Goal: Complete application form: Complete application form

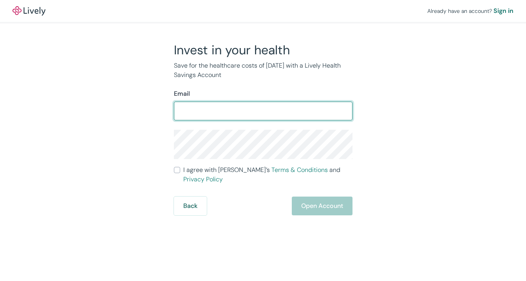
click at [269, 106] on input "Email" at bounding box center [263, 111] width 179 height 16
type input "[EMAIL_ADDRESS][DOMAIN_NAME]"
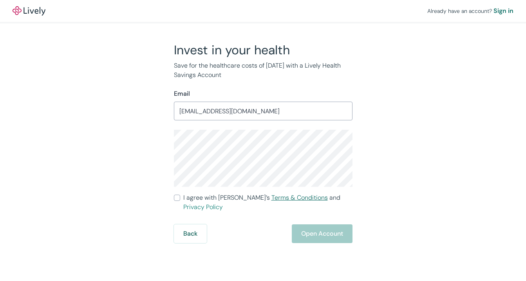
click at [271, 196] on link "Terms & Conditions" at bounding box center [299, 198] width 56 height 8
click at [179, 197] on input "I agree with Lively’s Terms & Conditions and Privacy Policy" at bounding box center [177, 198] width 6 height 6
checkbox input "true"
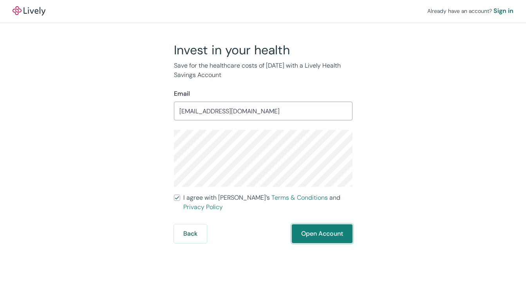
click at [337, 227] on button "Open Account" at bounding box center [322, 234] width 61 height 19
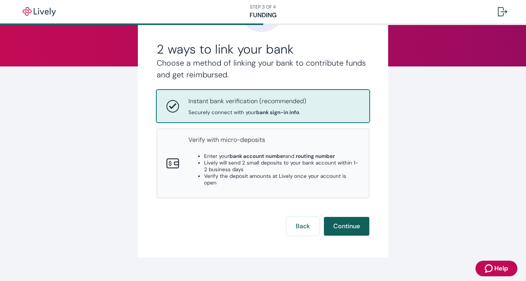
scroll to position [76, 0]
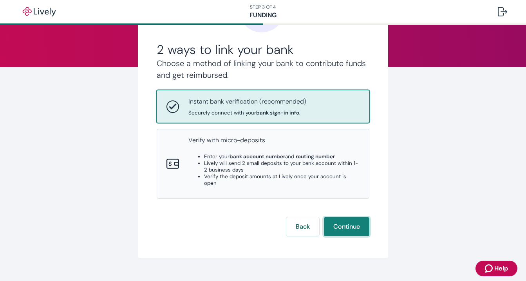
click at [348, 218] on button "Continue" at bounding box center [346, 227] width 45 height 19
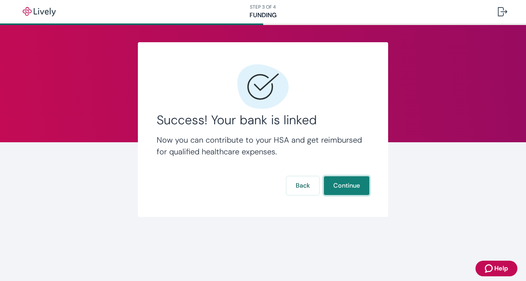
click at [349, 186] on button "Continue" at bounding box center [346, 186] width 45 height 19
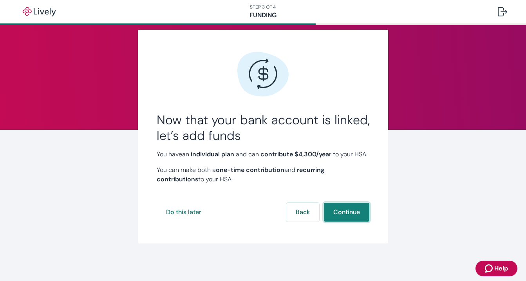
scroll to position [22, 0]
click at [345, 211] on button "Continue" at bounding box center [346, 212] width 45 height 19
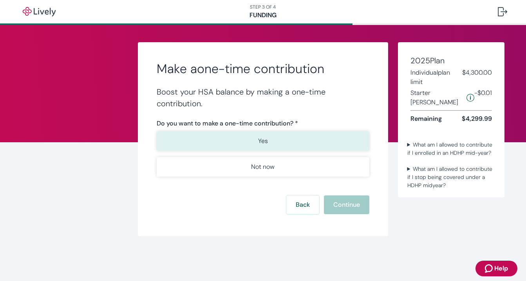
click at [326, 137] on button "Yes" at bounding box center [263, 142] width 213 height 20
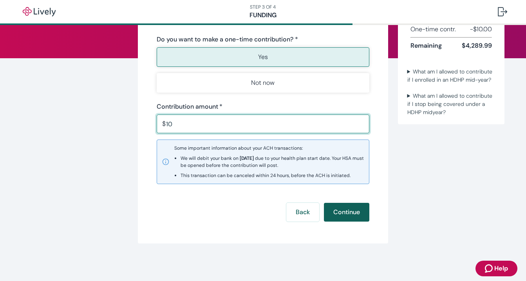
scroll to position [84, 0]
type input "10.00"
click at [354, 210] on button "Continue" at bounding box center [346, 212] width 45 height 19
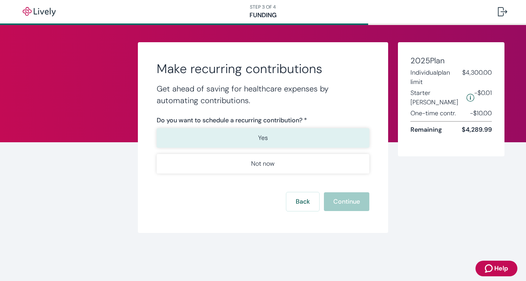
click at [300, 139] on button "Yes" at bounding box center [263, 138] width 213 height 20
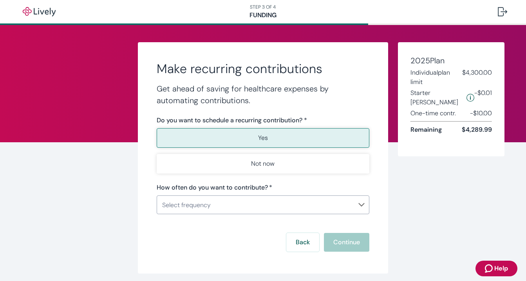
click at [280, 205] on body "STEP 3 OF 4 Funding Make recurring contributions Get ahead of saving for health…" at bounding box center [263, 140] width 526 height 281
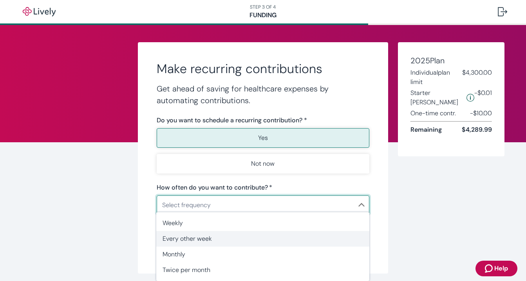
click at [260, 238] on span "Every other week" at bounding box center [262, 238] width 200 height 9
type input "EveryOtherWeek"
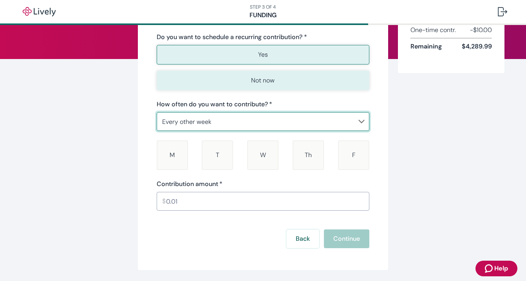
scroll to position [90, 0]
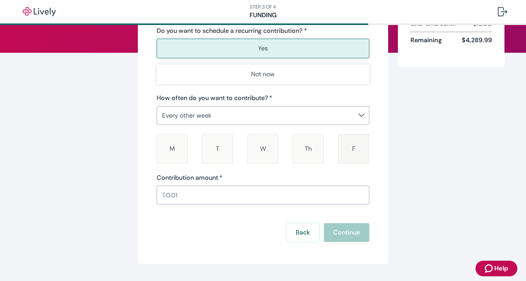
click at [356, 146] on div "F [DATE]" at bounding box center [353, 149] width 31 height 30
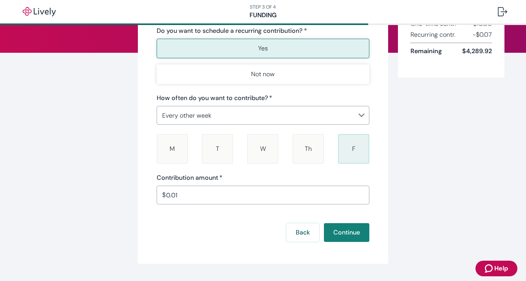
click at [245, 196] on input "0.01" at bounding box center [268, 196] width 204 height 16
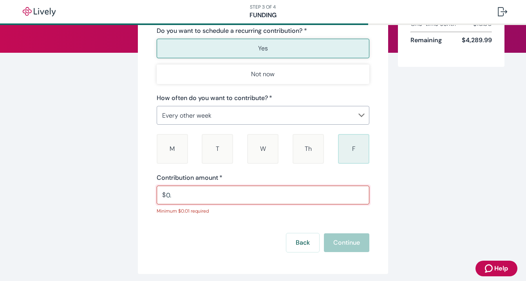
type input "0"
type input "5"
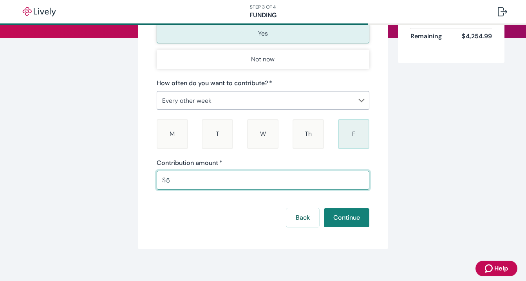
scroll to position [104, 0]
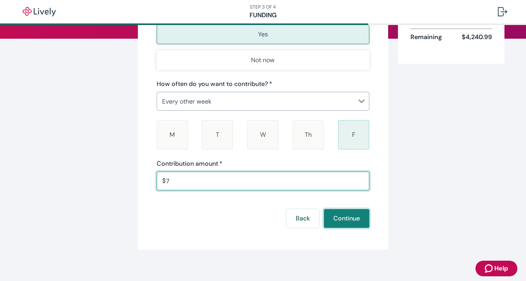
type input "7.00"
click at [355, 220] on button "Continue" at bounding box center [346, 218] width 45 height 19
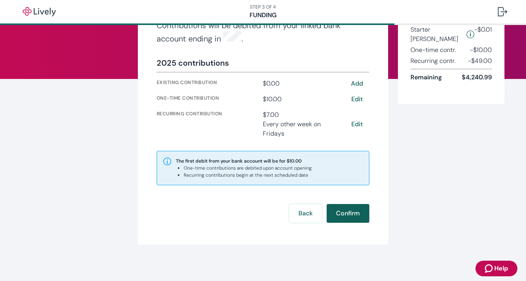
scroll to position [63, 0]
click at [351, 211] on button "Confirm" at bounding box center [347, 214] width 43 height 19
